Goal: Transaction & Acquisition: Purchase product/service

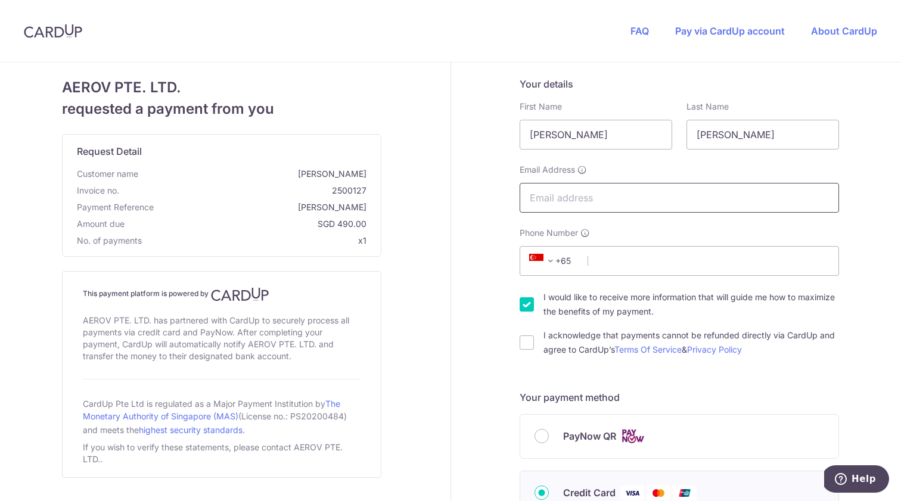
click at [566, 197] on input "Email Address" at bounding box center [679, 198] width 319 height 30
type input "[EMAIL_ADDRESS][DOMAIN_NAME]"
type input "97830788"
click at [527, 343] on input "I acknowledge that payments cannot be refunded directly via CardUp and agree to…" at bounding box center [527, 342] width 14 height 14
checkbox input "true"
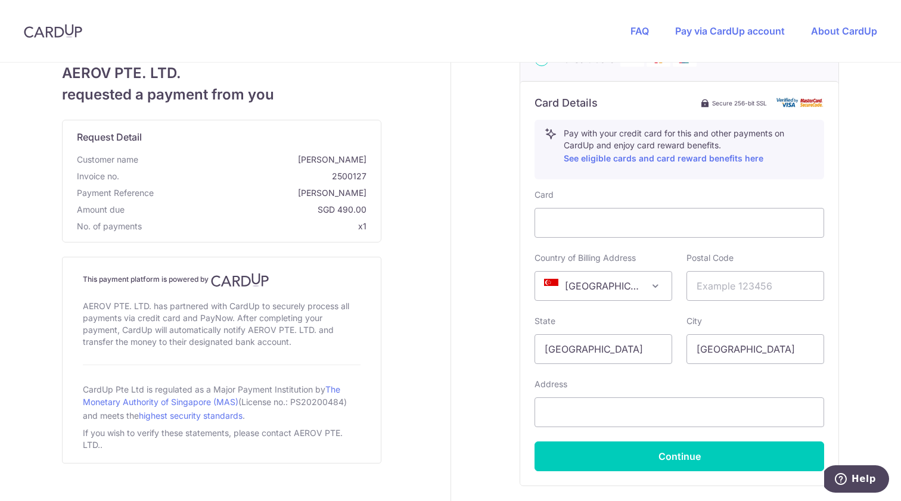
scroll to position [438, 0]
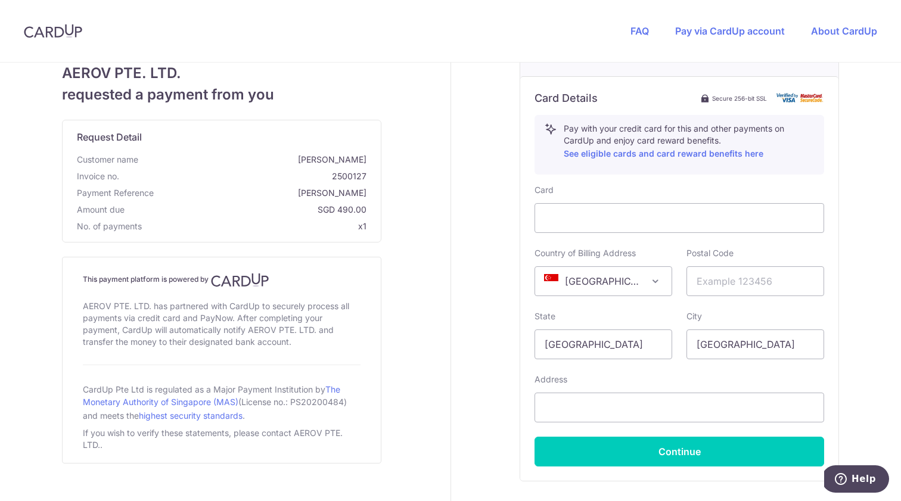
click at [848, 262] on div "Your details First Name [PERSON_NAME] Last Name [PERSON_NAME] Email Address [EM…" at bounding box center [680, 103] width 458 height 959
type input "163009"
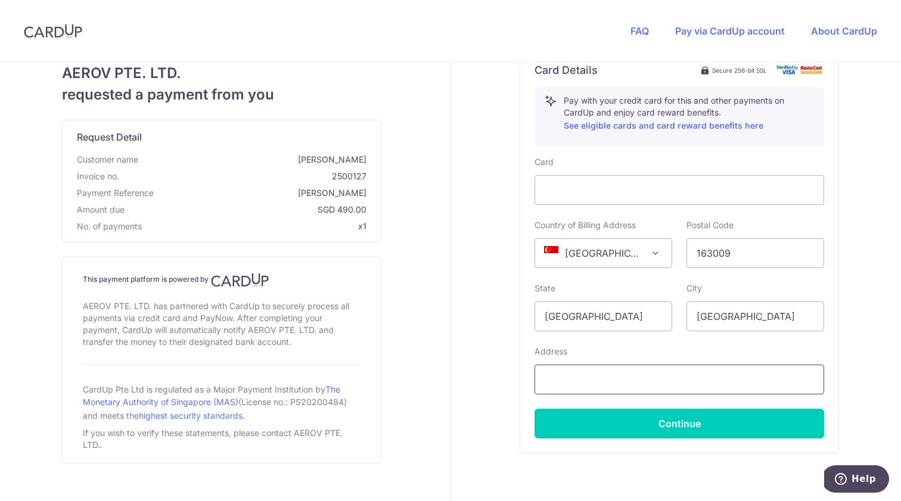
scroll to position [469, 0]
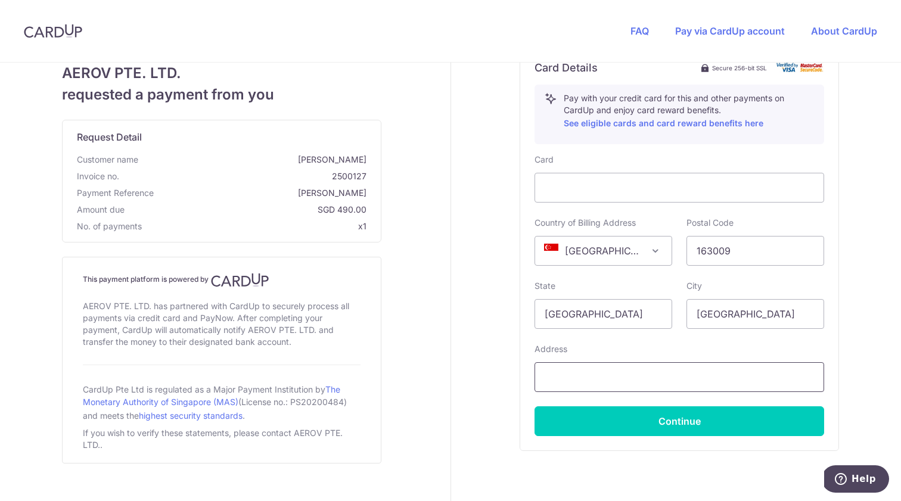
click at [591, 373] on input "text" at bounding box center [679, 377] width 290 height 30
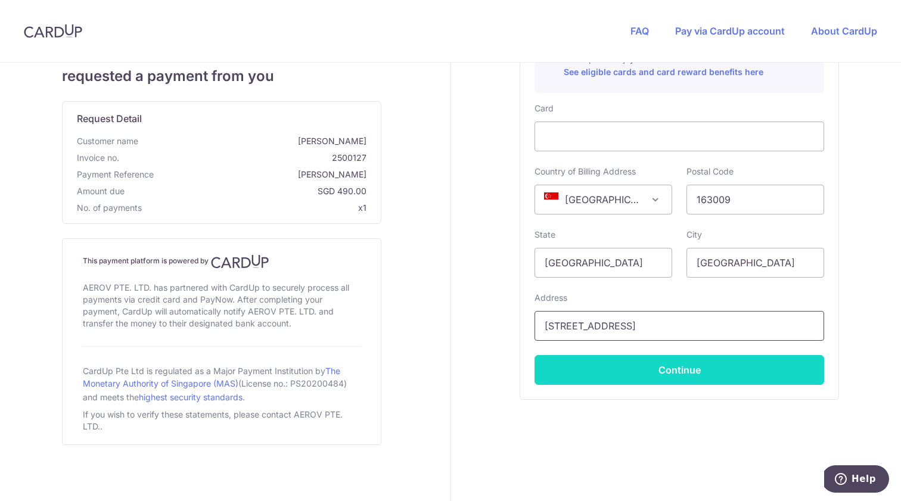
scroll to position [520, 0]
type input "[STREET_ADDRESS]"
click at [684, 374] on button "Continue" at bounding box center [679, 370] width 290 height 30
type input "**** 0096"
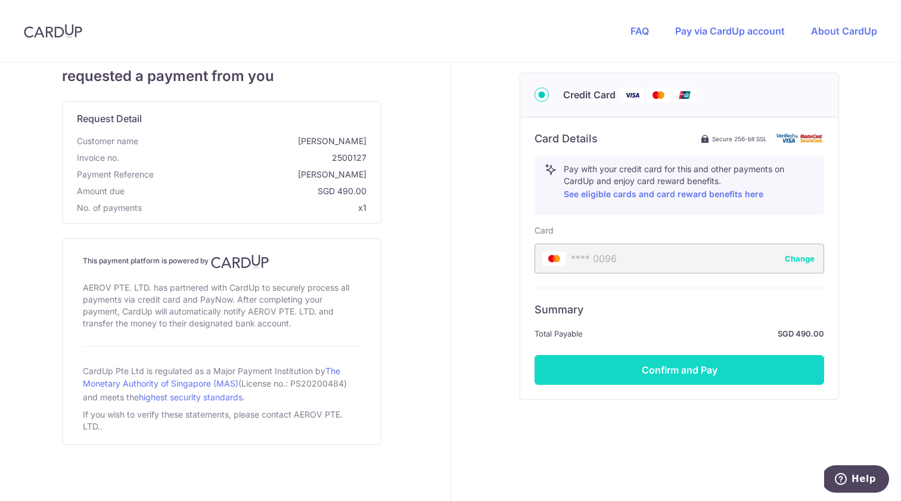
scroll to position [398, 0]
click at [664, 369] on button "Confirm and Pay" at bounding box center [679, 370] width 290 height 30
